Goal: Communication & Community: Answer question/provide support

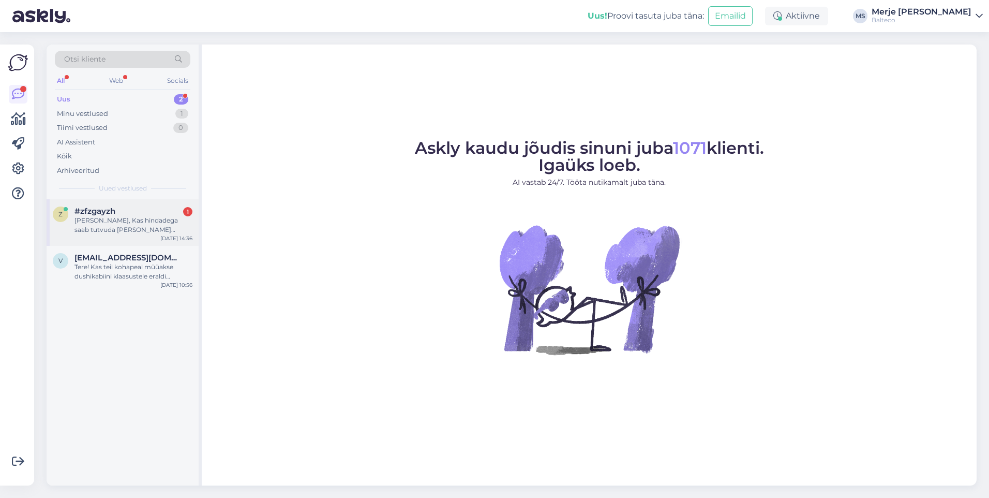
click at [82, 227] on div "[PERSON_NAME], Kas hindadega saab tutvuda [PERSON_NAME] kohapeal ?" at bounding box center [133, 225] width 118 height 19
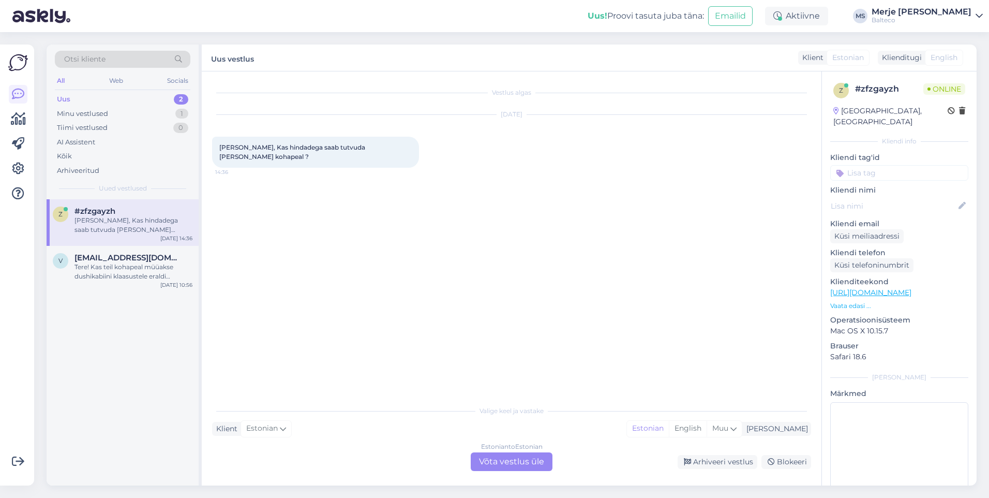
click at [492, 456] on div "Estonian to Estonian Võta vestlus üle" at bounding box center [512, 461] width 82 height 19
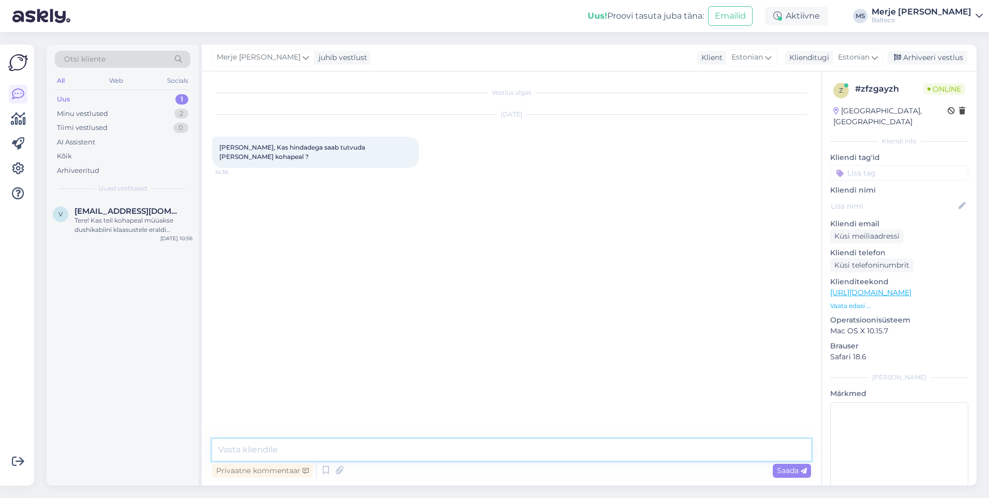
click at [349, 443] on textarea at bounding box center [511, 450] width 599 height 22
type textarea "Tere!"
type textarea "Hinnakiri on kodulehel üleval"
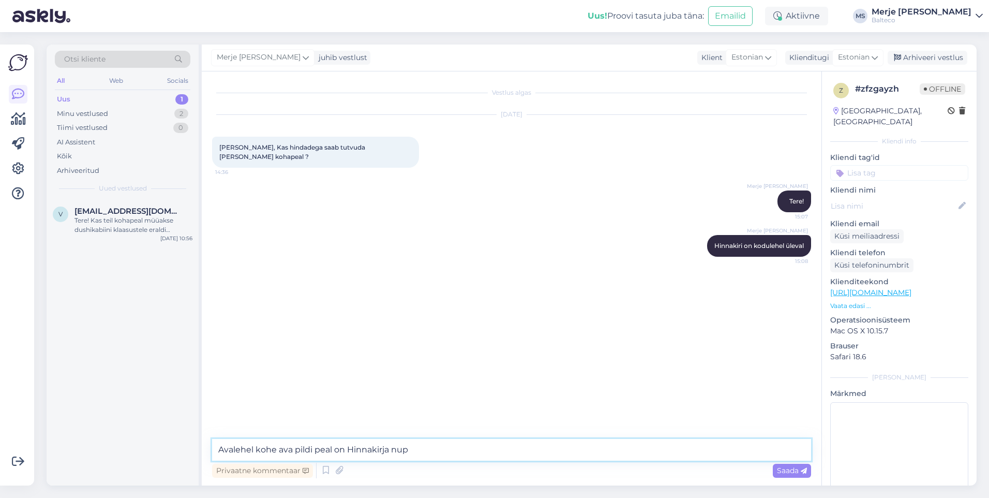
type textarea "Avalehel kohe ava pildi peal on Hinnakirja [PERSON_NAME]"
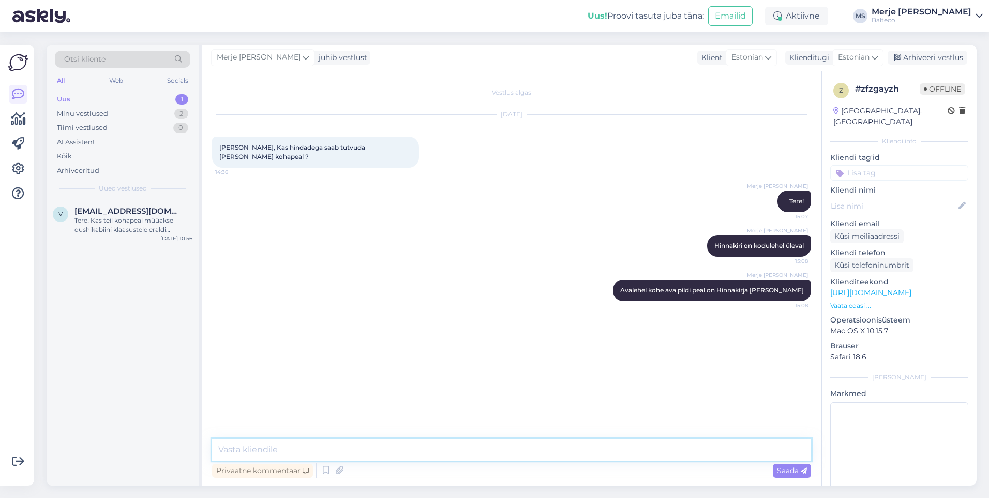
click at [416, 451] on textarea at bounding box center [511, 450] width 599 height 22
paste textarea "chrome-extension://efaidnbmnnnibpcajpcglclefindmkaj/https://media.balteco.com/f…"
type textarea "chrome-extension://efaidnbmnnnibpcajpcglclefindmkaj/https://media.balteco.com/f…"
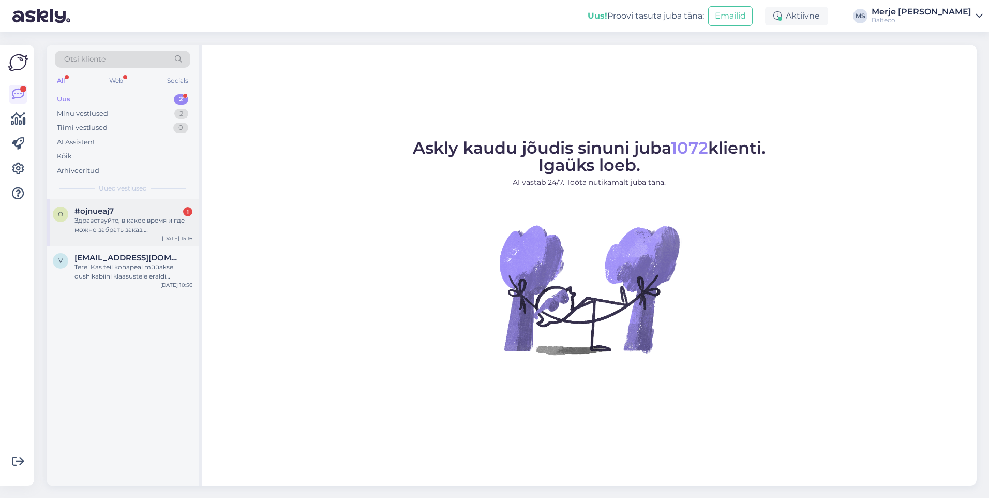
click at [95, 214] on span "#ojnueaj7" at bounding box center [93, 210] width 39 height 9
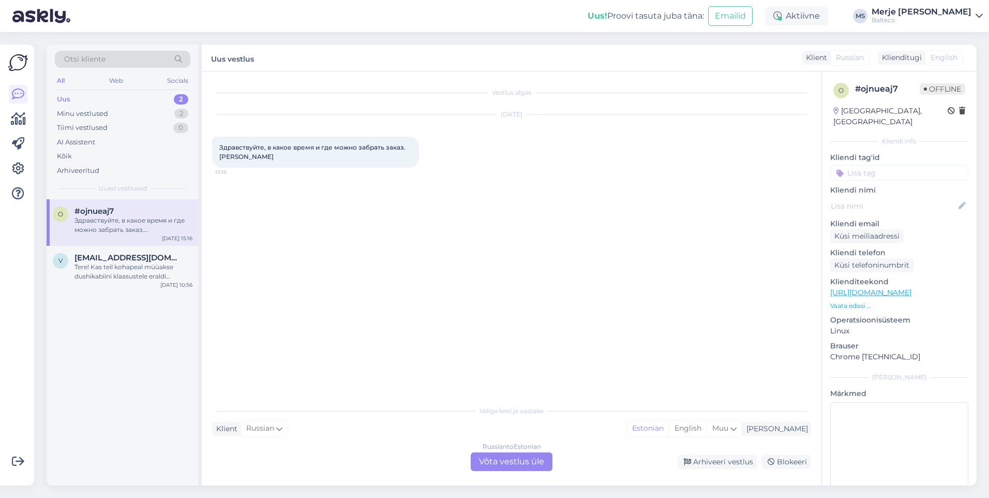
click at [484, 465] on div "Russian to Estonian Võta vestlus üle" at bounding box center [512, 461] width 82 height 19
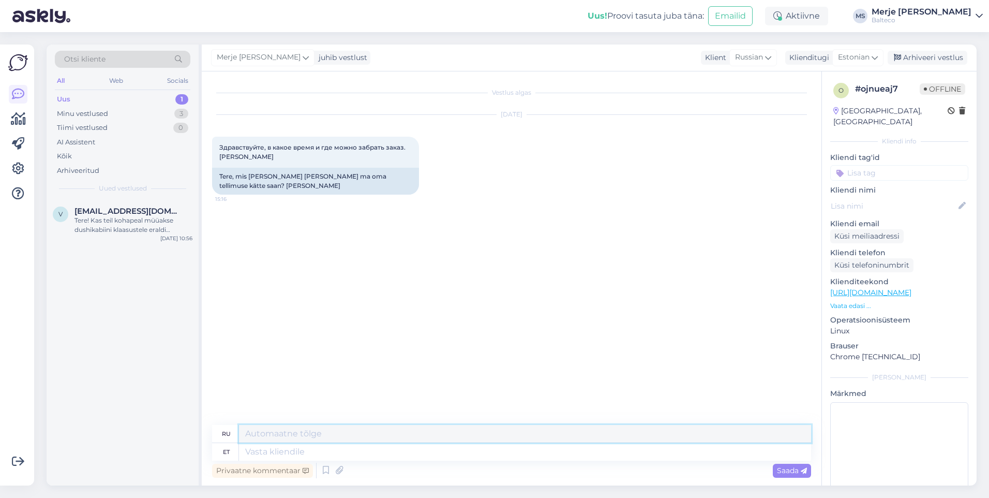
click at [261, 436] on textarea at bounding box center [525, 434] width 572 height 18
click at [304, 457] on textarea at bounding box center [525, 452] width 572 height 18
type textarea "Tere!"
type textarea "Привет!"
type textarea "Tere!Mi"
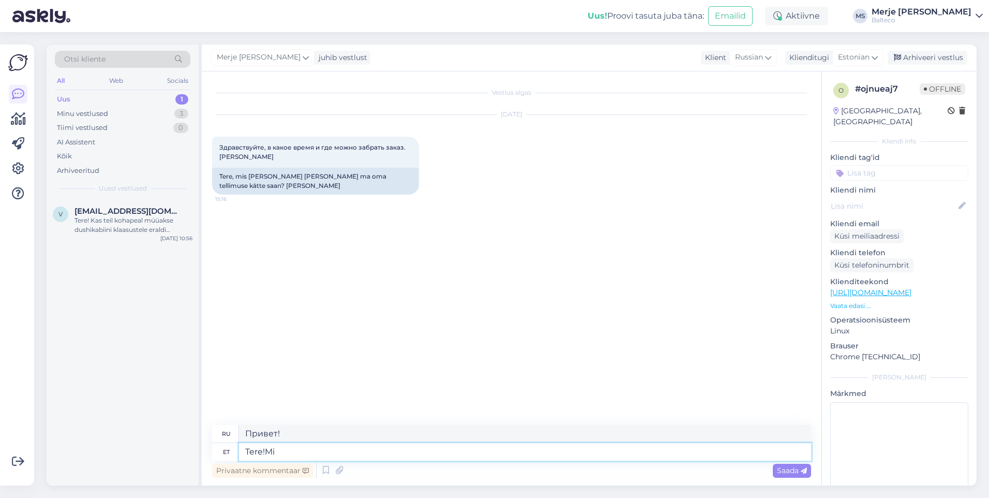
type textarea "Привет! Что?"
type textarea "Tere!Millisest"
type textarea "Привет! О чем речь?"
type textarea "Tere!Millisest tellimus"
type textarea "Здравствуйте! Какой заказ?"
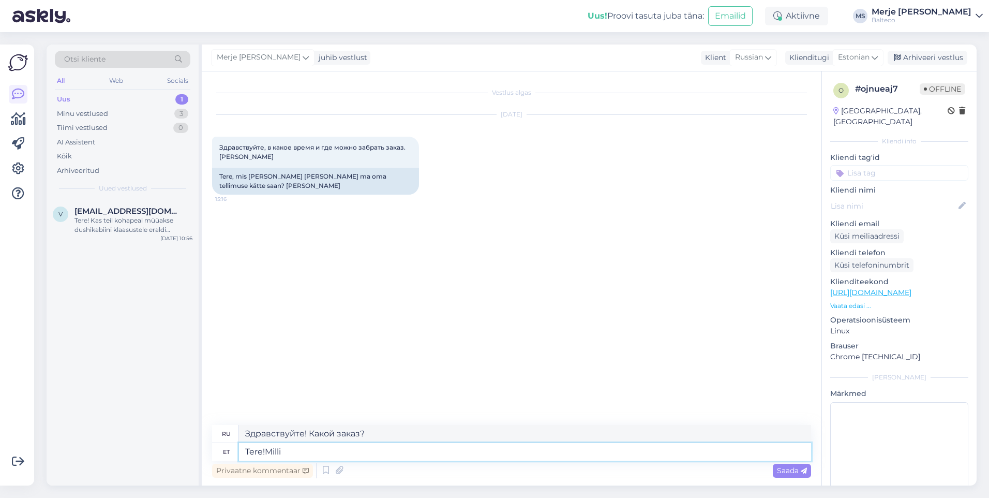
type textarea "Tere!Mill"
type textarea "Привет! О чем речь?"
type textarea "Tere!"
type textarea "Привет!"
type textarea "Tere! [GEOGRAPHIC_DATA]"
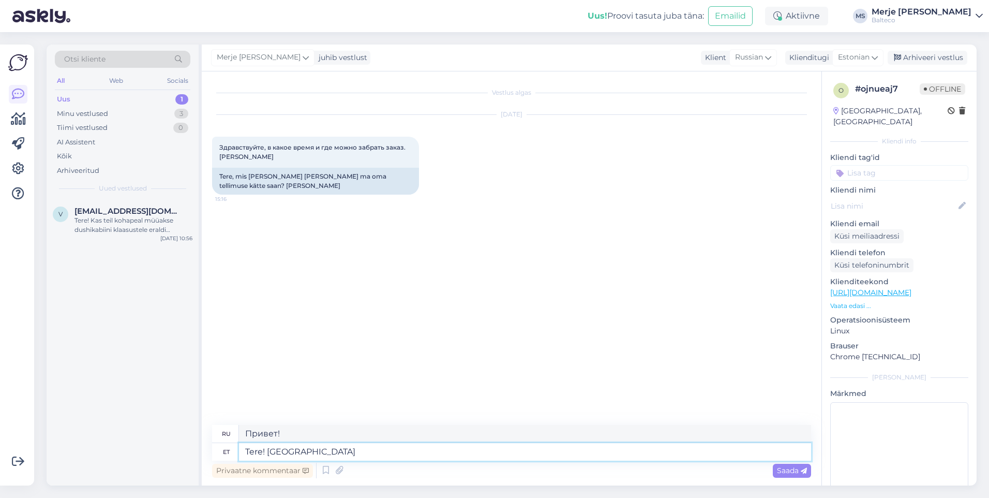
type textarea "Здравствуйте! Пожалуйста."
type textarea "Tere! Palun saatke"
type textarea "Здравствуйте! Пожалуйста, отправьте"
type textarea "Tere! Palun saatke info, mis"
type textarea "Здравствуйте! Пожалуйста, отправьте информацию."
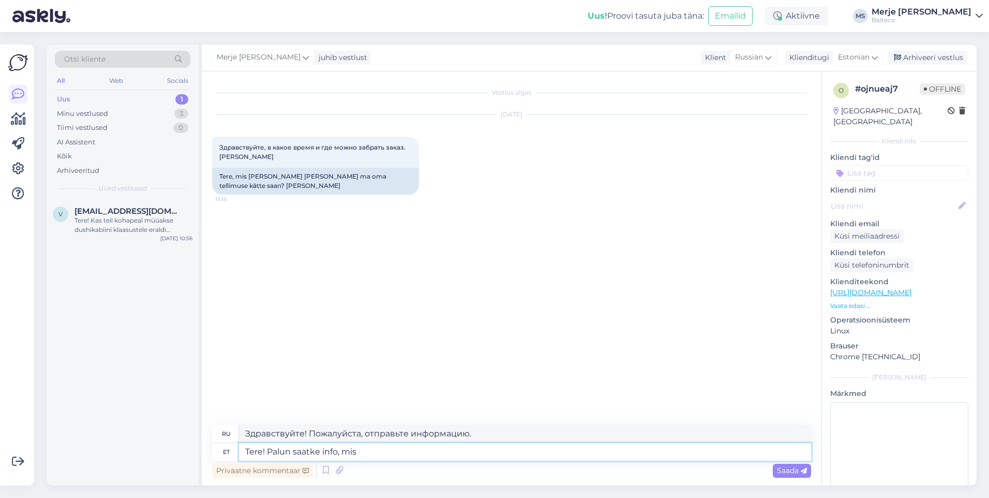
type textarea "Tere! Palun saatke info, mis"
type textarea "Здравствуйте! Пожалуйста, отправьте информацию, которая"
type textarea "Tere! Palun saatke info, mis tellimus"
type textarea "Здравствуйте! Пожалуйста, пришлите мне информацию, необходимую для заказа."
type textarea "Tere! Palun saatke info, mis tellimusest"
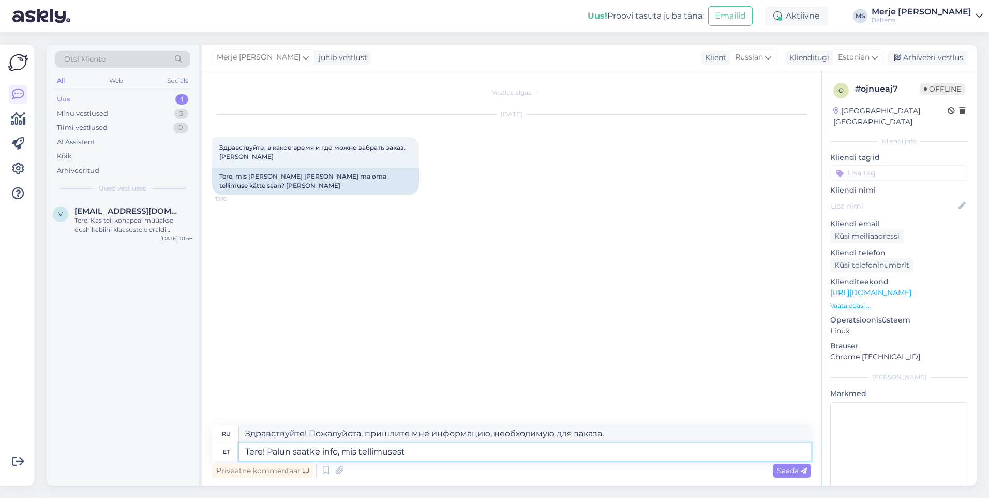
type textarea "Здравствуйте! Пожалуйста, отправьте информацию о заказе."
type textarea "Tere! Palun saatke info, mis tellimuse"
type textarea "Здравствуйте! Пожалуйста, пришлите мне информацию о заказе."
type textarea "Tere! Palun saatke info, mis tellimuse kohta küsite?"
type textarea "Здравствуйте! Пожалуйста, пришлите информацию о каком именно заказе вы спрашива…"
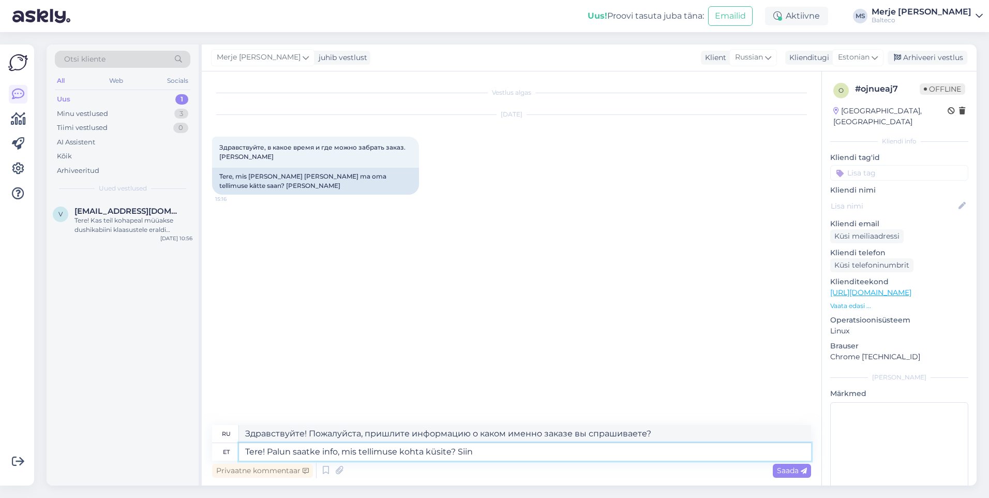
type textarea "Tere! Palun saatke info, mis tellimuse kohta küsite? Siin v"
type textarea "Здравствуйте! Пожалуйста, пришлите информацию о каком заказе вы спрашиваете? Зд…"
type textarea "Tere! Palun saatke info, mis tellimuse kohta küsite? Siin [PERSON_NAME]"
type textarea "Здравствуйте! Пожалуйста, пришлите информацию о каком заказе вы спрашиваете? От…"
type textarea "Tere! Palun saatke info, mis tellimuse kohta küsite? Siin vastajad ei"
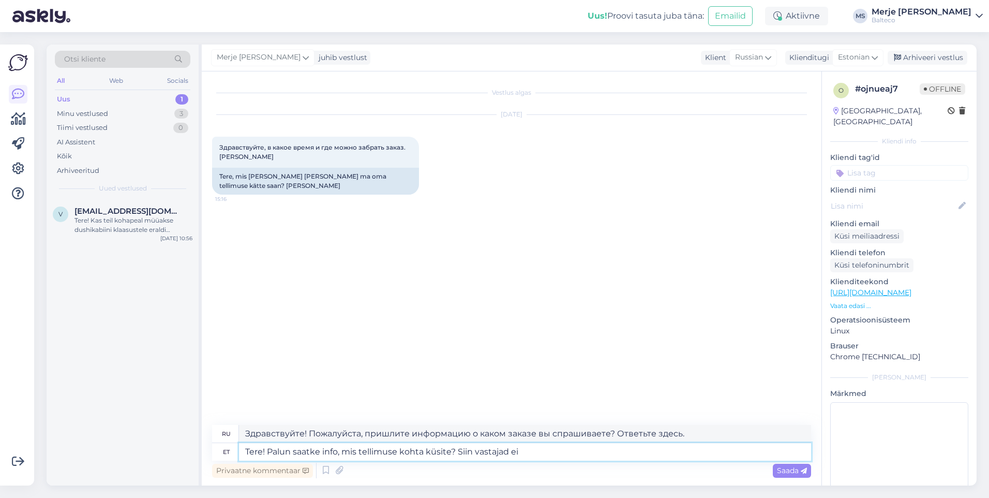
type textarea "Здравствуйте! Пожалуйста, пришлите информацию о каком заказе вы спрашиваете? От…"
type textarea "Tere! Palun saatke info, mis tellimuse kohta küsite? Siin vastajad ei o"
type textarea "Здравствуйте! Пожалуйста, пришлите информацию о каком заказе вы спрашиваете? Зд…"
type textarea "Tere! Palun saatke info, mis tellimuse kohta küsite? Siin vastajad ei ole s"
type textarea "Здравствуйте! Пожалуйста, пришлите информацию о каком заказе вы спрашиваете? Зд…"
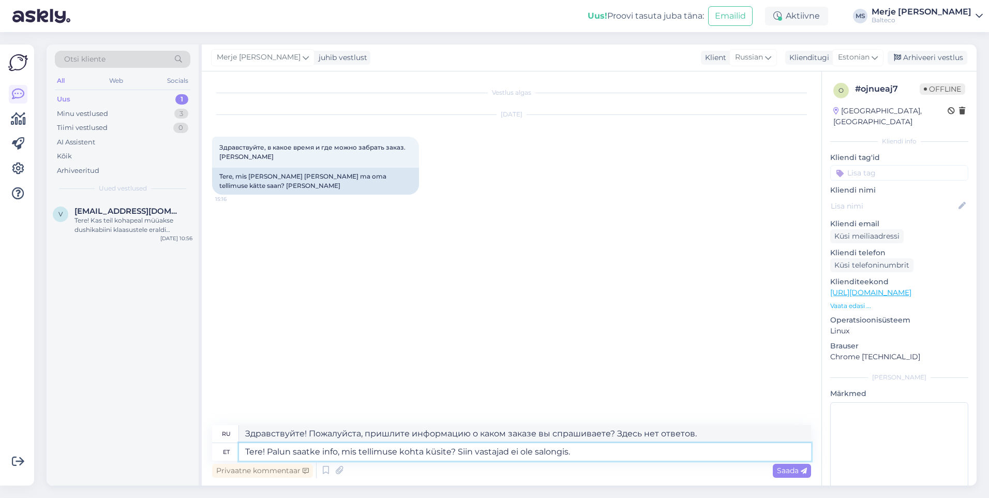
type textarea "Tere! Palun saatke info, mis tellimuse kohta küsite? Siin vastajad ei ole salon…"
type textarea "Здравствуйте! Пожалуйста, пришлите информацию о каком именно заказе вы спрашива…"
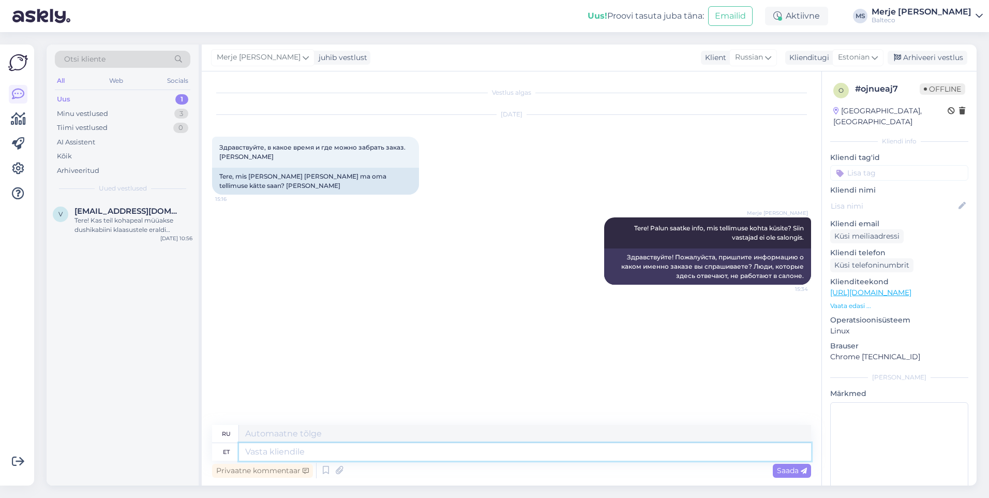
click at [273, 445] on textarea at bounding box center [525, 452] width 572 height 18
type textarea "Kui yte"
type textarea "Если"
type textarea "Kui tellisite"
type textarea "Если вы заказали"
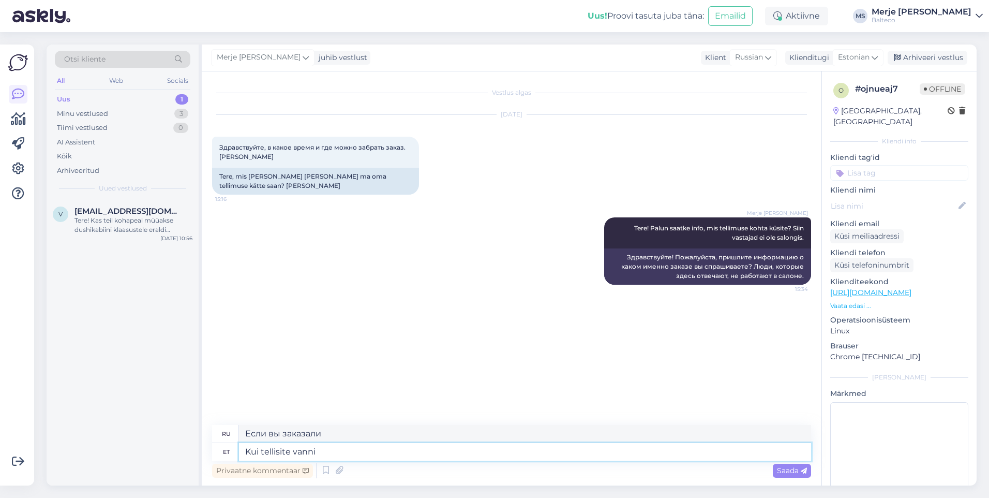
type textarea "Kui tellisite vanni v"
type textarea "Если вы заказали ванну"
type textarea "Kui tellisite vanni või m"
type textarea "Если вы заказали ванну или"
type textarea "Kui tellisite vanni või mõne m"
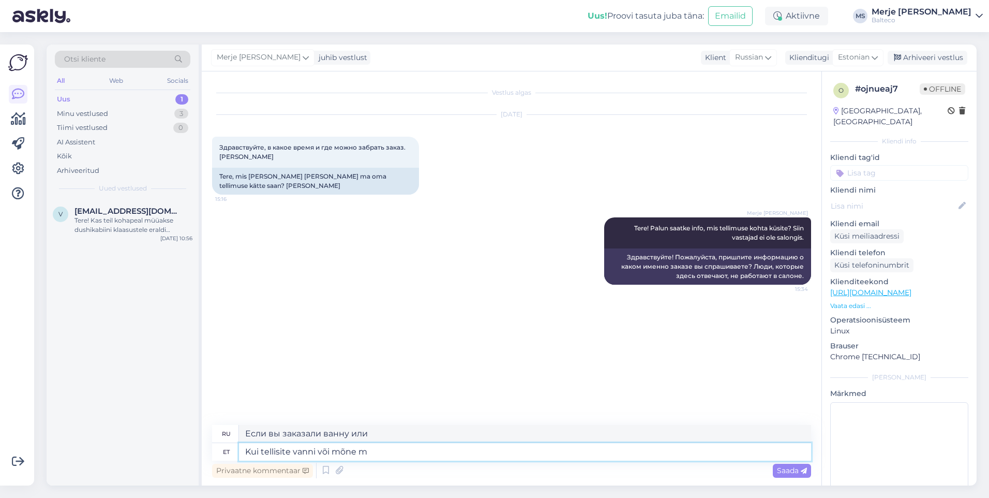
type textarea "Если вы заказали ванну или что-то еще"
type textarea "Kui tellisite vanni või mõne muu"
type textarea "Если вы заказали ванну или др."
type textarea "Kui tellisite vanni või mõne muu d"
type textarea "Если вы заказали ванну или другую душевую кабину"
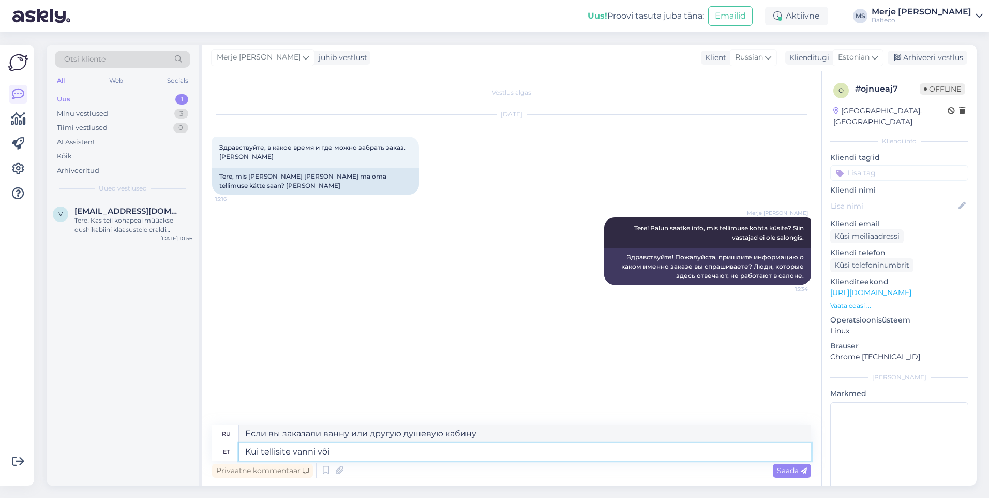
type textarea "Kui tellisite vanni võ"
type textarea "Если вы заказали ванну или др."
type textarea "Kui tellisite"
type textarea "Если вы заказали ванну"
type textarea "Kui te"
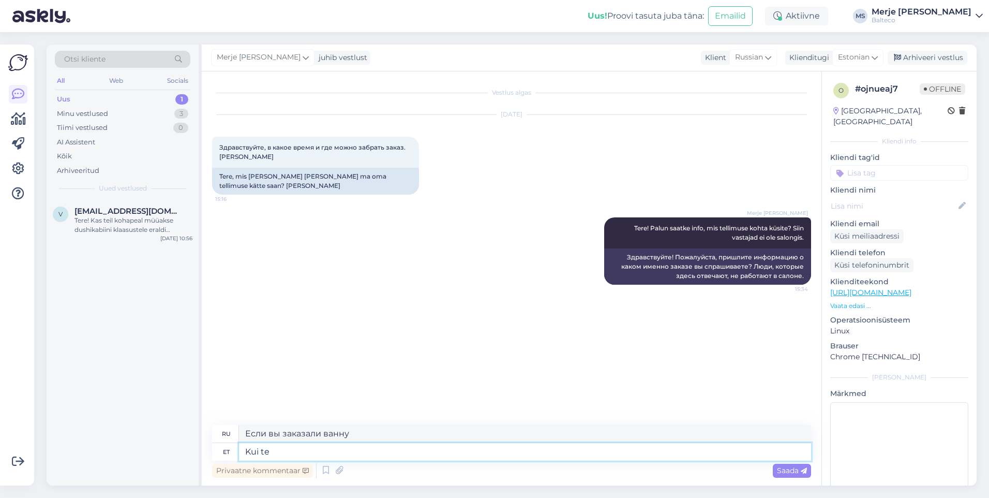
type textarea "Если вы заказали"
type textarea "K"
type textarea "Если"
type textarea "Tellimused s"
type textarea "Заказы"
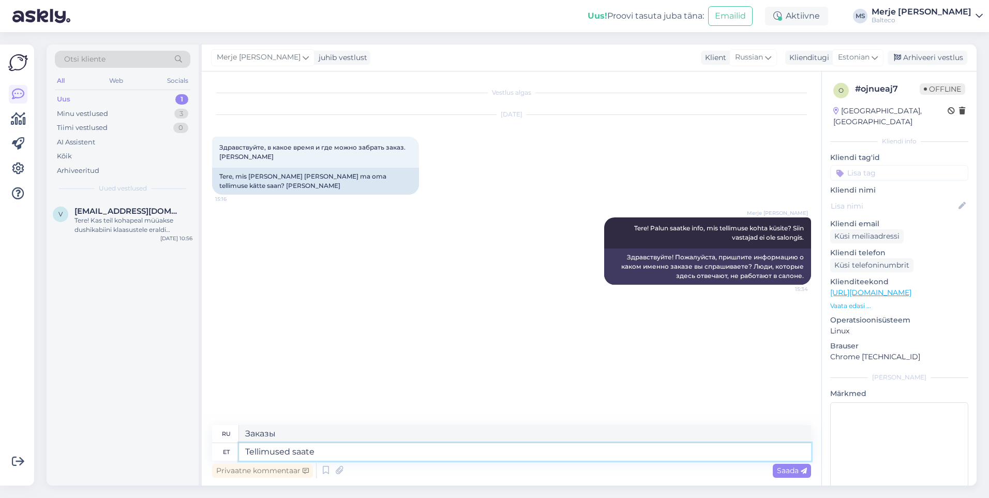
type textarea "Tellimused saate"
type textarea "Вы можете заказать"
type textarea "Tellimused saate kätte"
type textarea "Вы можете получать свои заказы."
type textarea "Tellimused saate kätte salongist M"
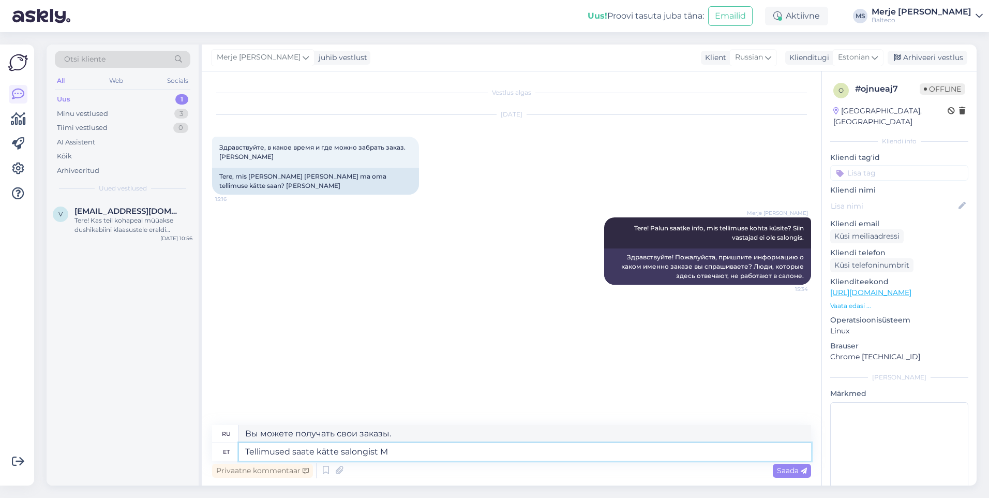
type textarea "Вы можете забрать свой заказ в салоне."
type textarea "Tellimused saate kätte salongist [PERSON_NAME]"
type textarea "Вы можете забрать свой заказ в салоне [PERSON_NAME]."
type textarea "Tellimused saate kätte salongist [PERSON_NAME] tee"
type textarea "Вы можете забрать свой заказ в салоне на Мустамяэ теэ."
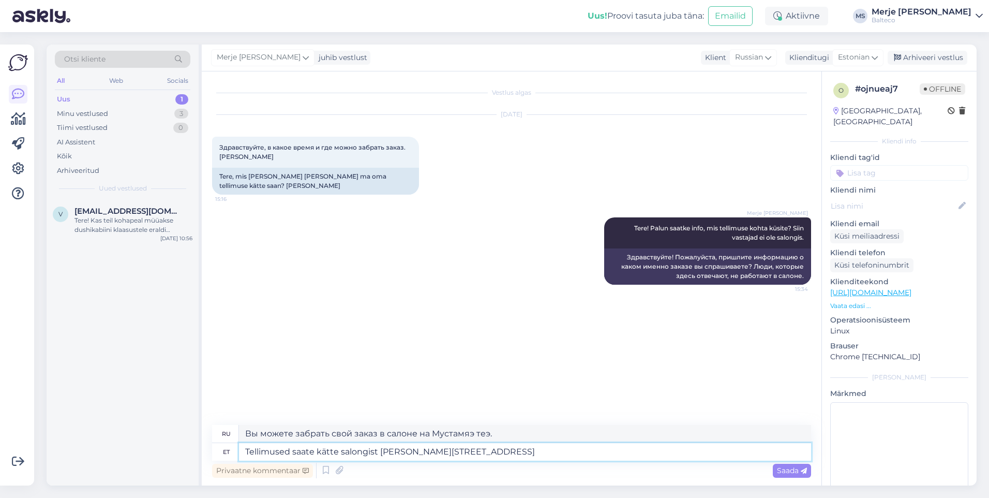
type textarea "Tellimused saate kätte salongist [PERSON_NAME][STREET_ADDRESS]"
type textarea "Вы можете забрать свой заказ в салоне по адресу [STREET_ADDRESS]."
type textarea "Tellimused saate kätte salongist [PERSON_NAME][STREET_ADDRESS], s"
type textarea "Вы можете забрать свои заказы в салоне по адресу [STREET_ADDRESS],"
type textarea "Tellimused saate kätte salongist [PERSON_NAME] tee 44, selle kohta"
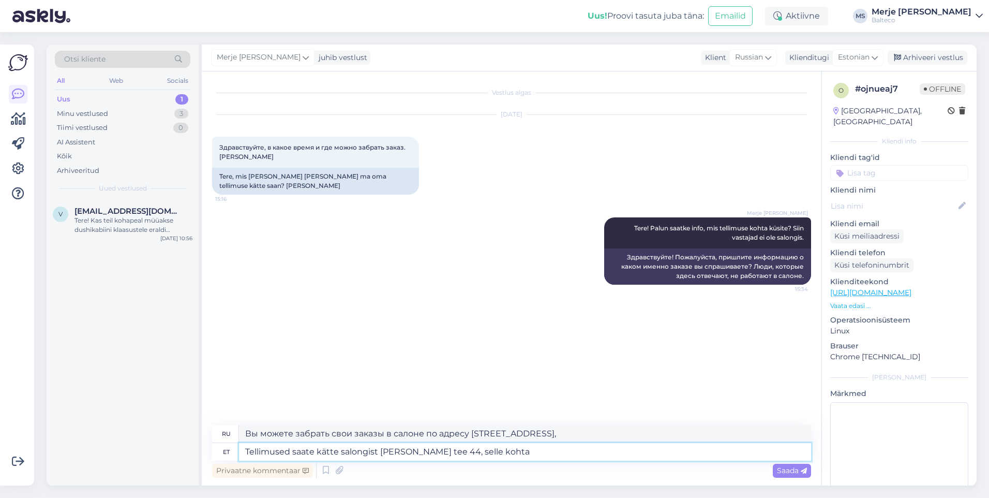
type textarea "Вы можете забрать свой заказ в салоне по адресу [STREET_ADDRESS]. Более подробн…"
type textarea "Tellimused saate kätte salongist [PERSON_NAME] tee 44, selle kohta [PERSON_NAME]"
type textarea "Вы можете забрать свои заказы в салоне по адресу [STREET_ADDRESS], для этого вы…"
type textarea "Tellimused saate kätte salongist [PERSON_NAME] tee 44, selle kohta annab müügik"
type textarea "Забрать заказ можно в салоне по адресу [GEOGRAPHIC_DATA], обратившись, пожалуйс…"
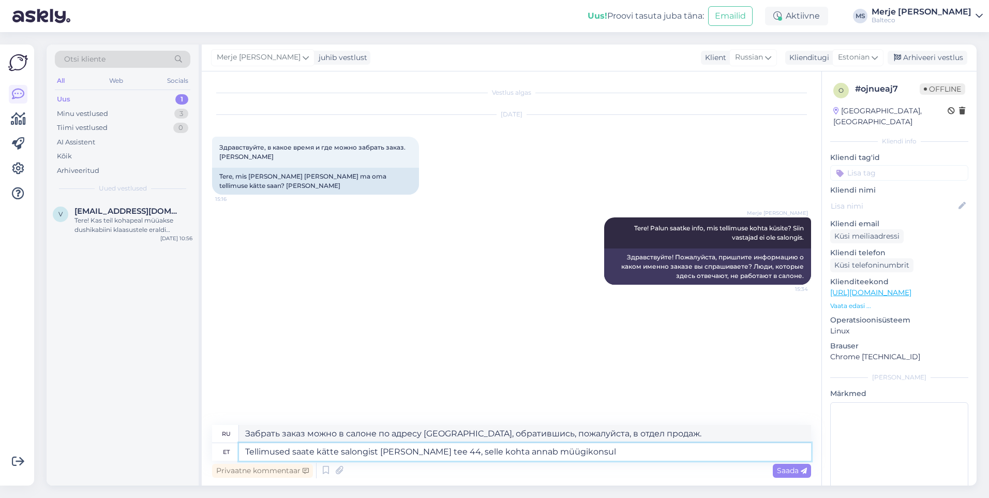
type textarea "Tellimused saate kätte salongist [PERSON_NAME] tee 44, selle kohta annab müügik…"
type textarea "Забрать свой заказ можно в салоне по адресу Мустамяэ теэ 44, подробную информац…"
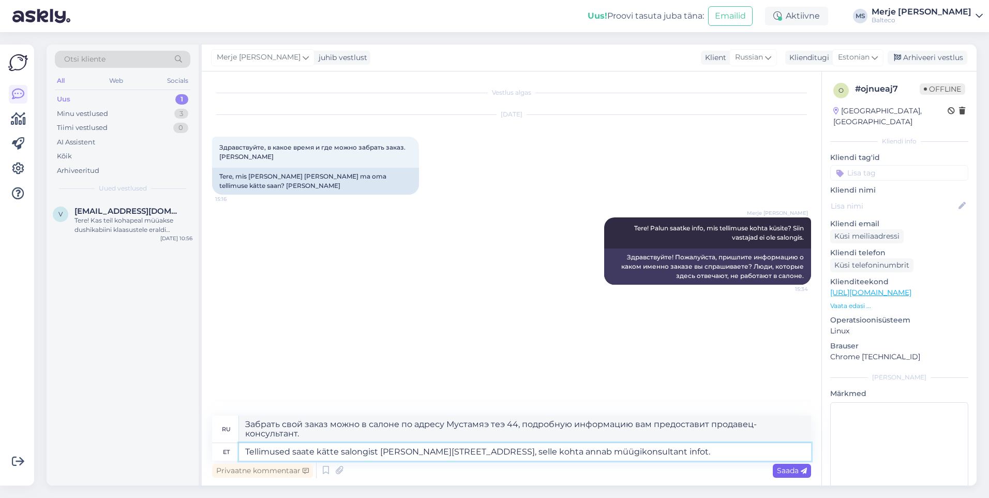
type textarea "Tellimused saate kätte salongist [PERSON_NAME][STREET_ADDRESS], selle kohta ann…"
click at [793, 463] on div "Saada" at bounding box center [792, 470] width 38 height 14
